Goal: Task Accomplishment & Management: Manage account settings

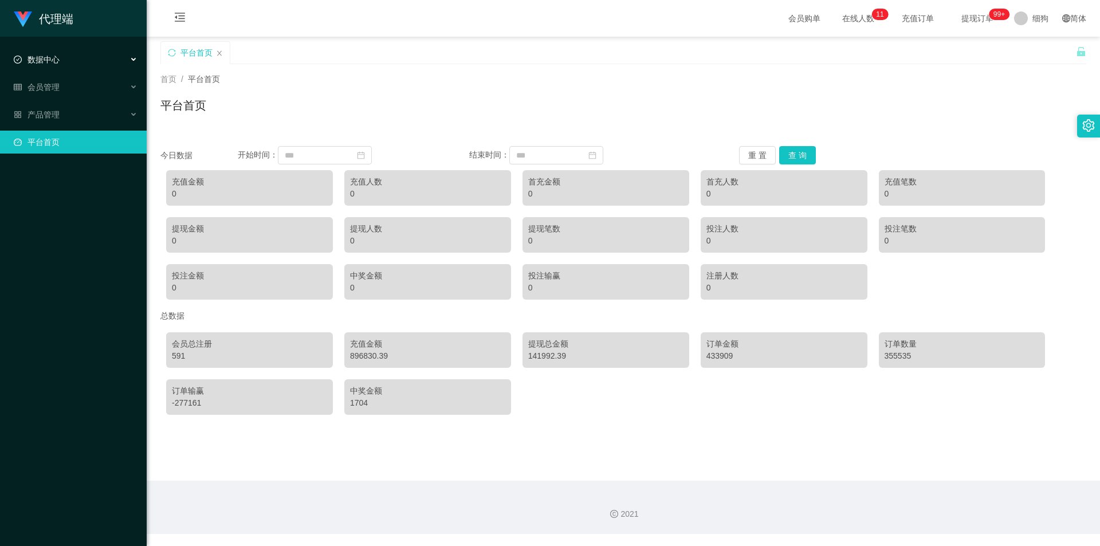
click at [57, 61] on span "数据中心" at bounding box center [37, 59] width 46 height 9
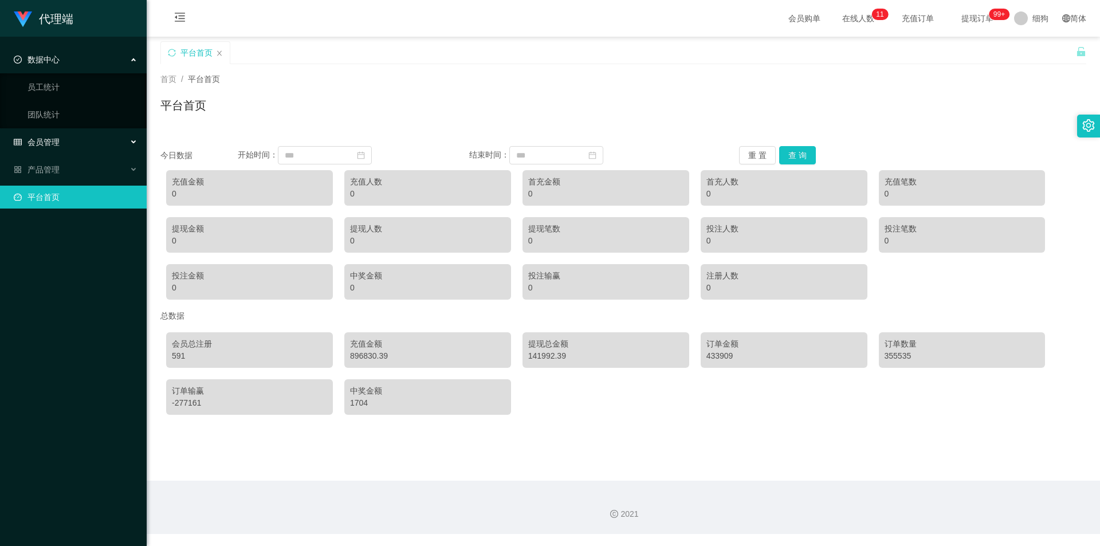
click at [58, 141] on span "会员管理" at bounding box center [37, 142] width 46 height 9
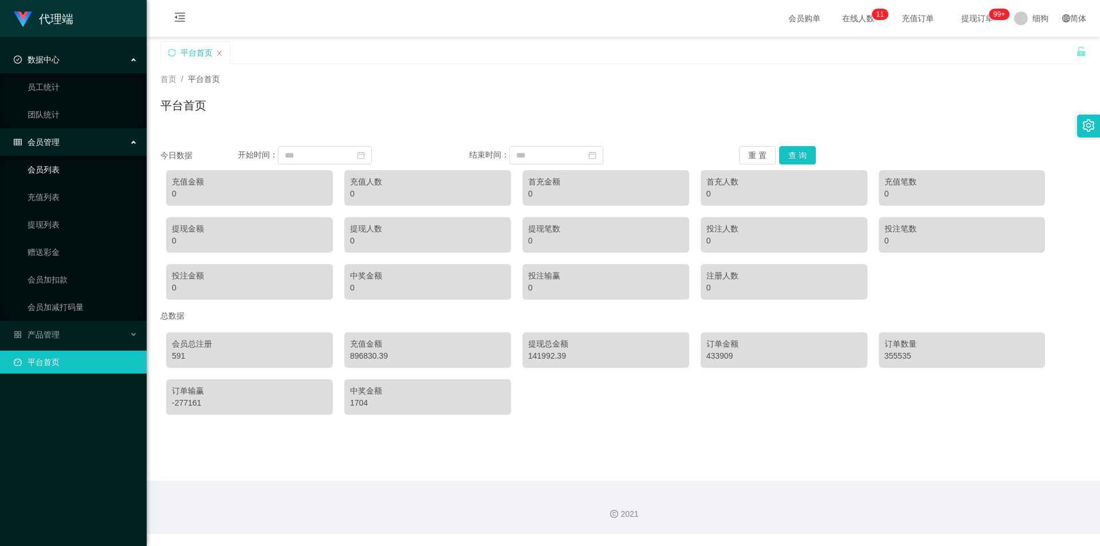
click at [71, 174] on link "会员列表" at bounding box center [83, 169] width 110 height 23
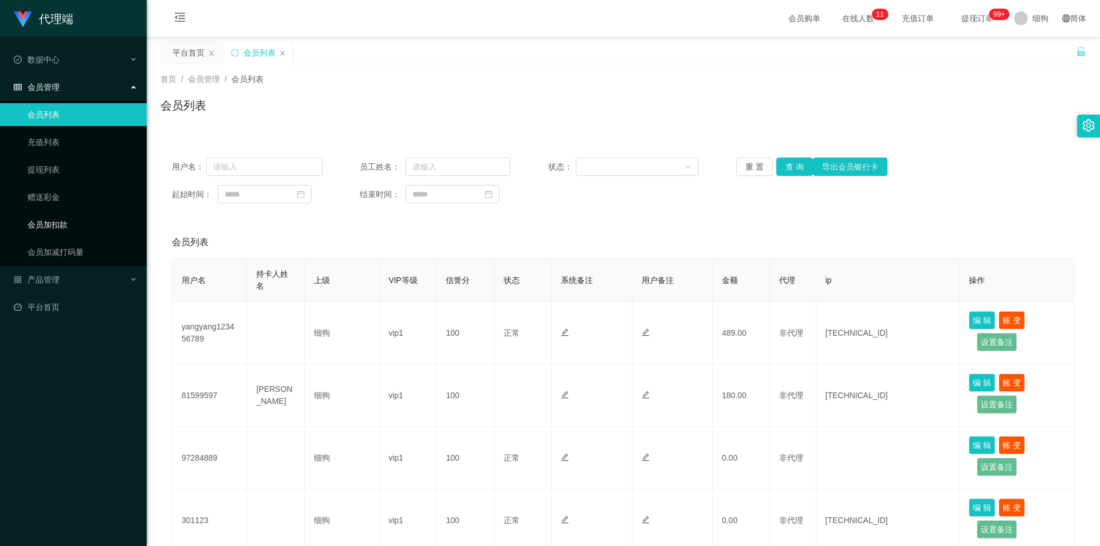
click at [68, 220] on link "会员加扣款" at bounding box center [83, 224] width 110 height 23
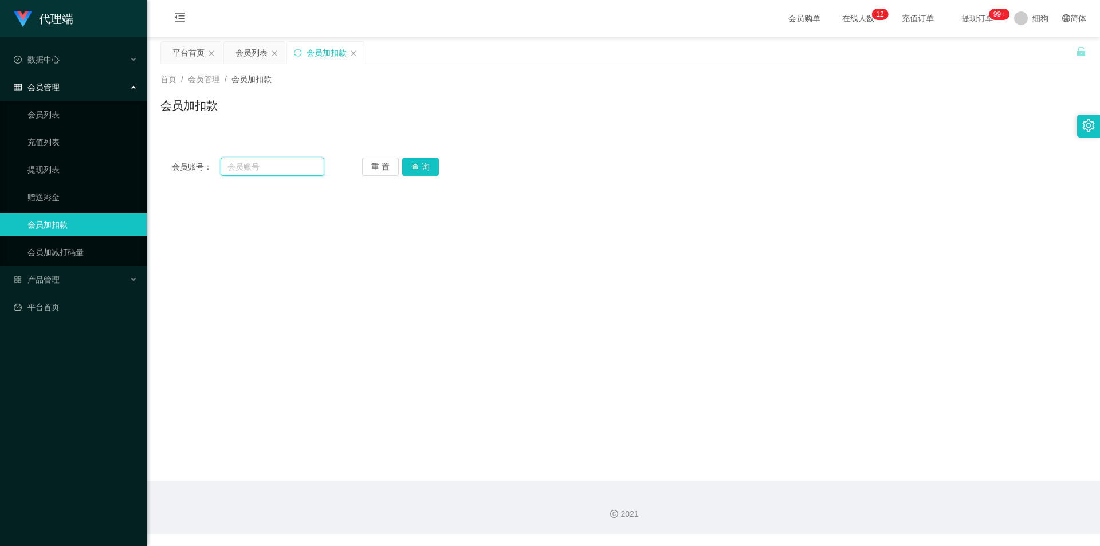
click at [267, 163] on input "text" at bounding box center [273, 167] width 104 height 18
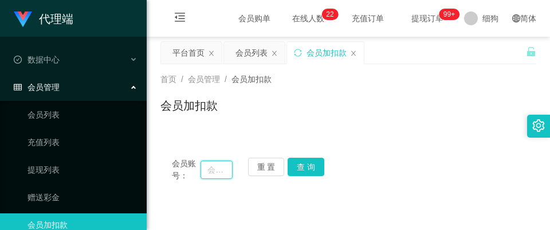
click at [211, 170] on input "text" at bounding box center [217, 169] width 32 height 18
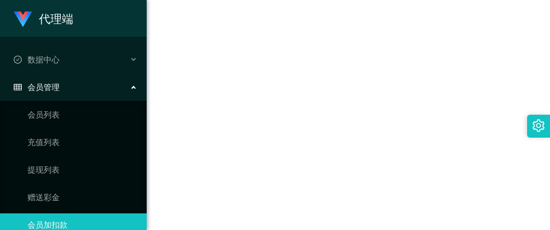
scroll to position [115, 0]
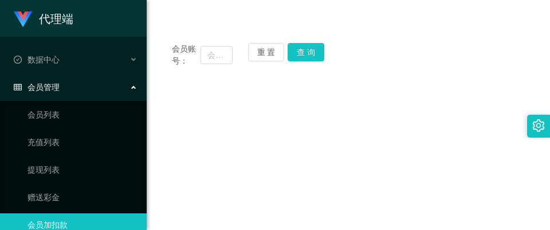
drag, startPoint x: 243, startPoint y: 105, endPoint x: 147, endPoint y: 42, distance: 114.3
click at [243, 105] on main "关闭左侧 关闭右侧 关闭其它 刷新页面 平台首页 会员列表 会员加扣款 首页 / 会员管理 / 会员加扣款 / 会员加扣款 会员账号： 重 置 查 询 会员账…" at bounding box center [348, 144] width 403 height 444
